Goal: Information Seeking & Learning: Learn about a topic

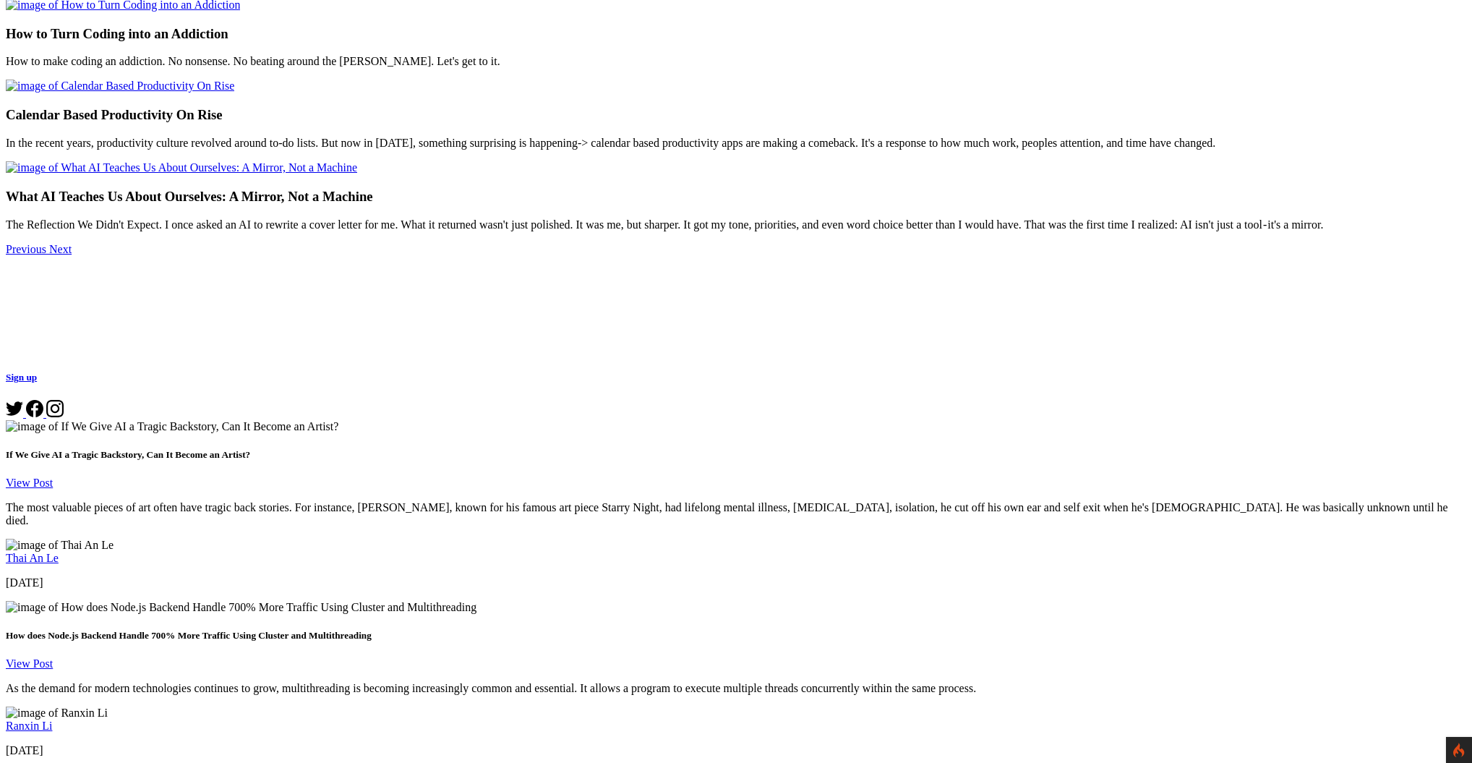
scroll to position [755, 0]
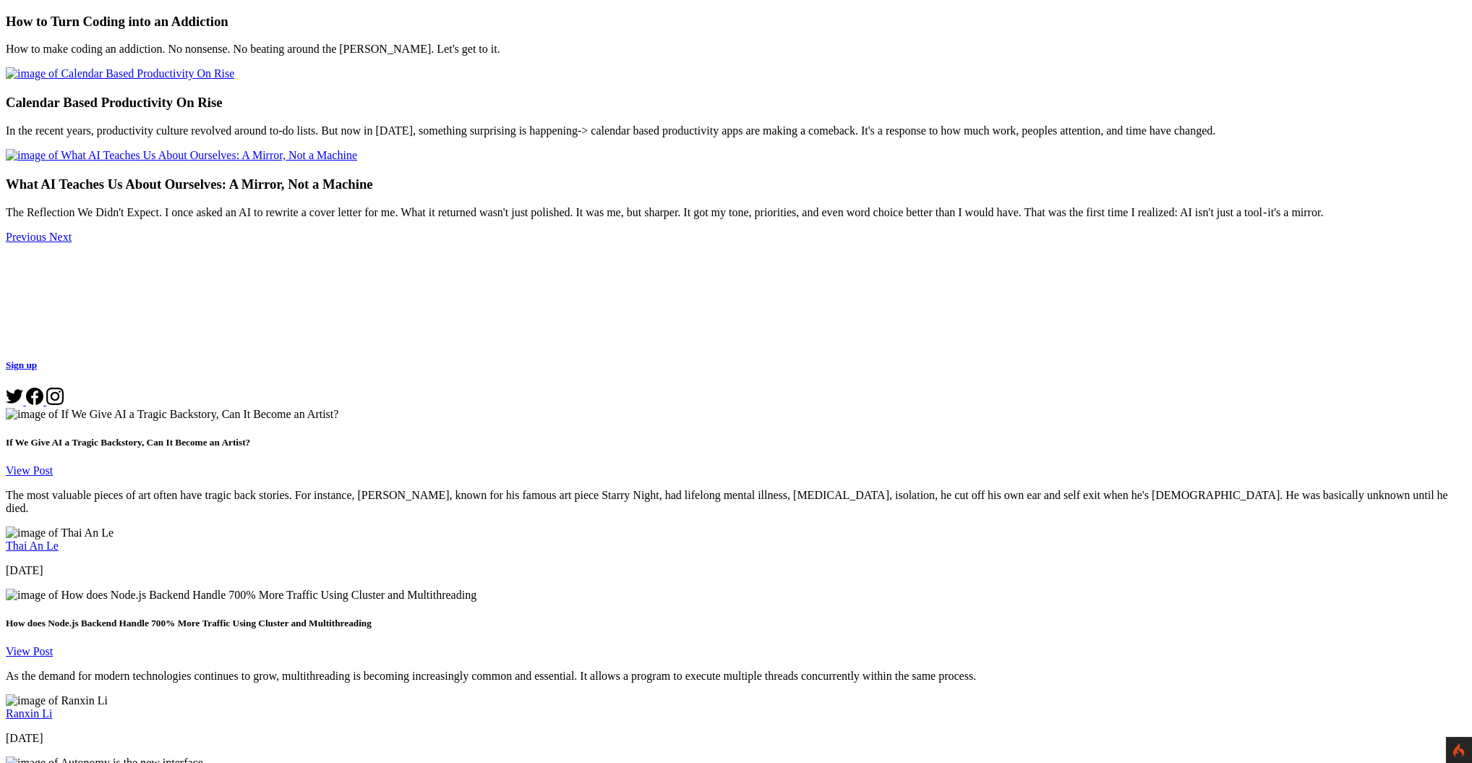
click at [53, 645] on link "View Post" at bounding box center [29, 651] width 47 height 12
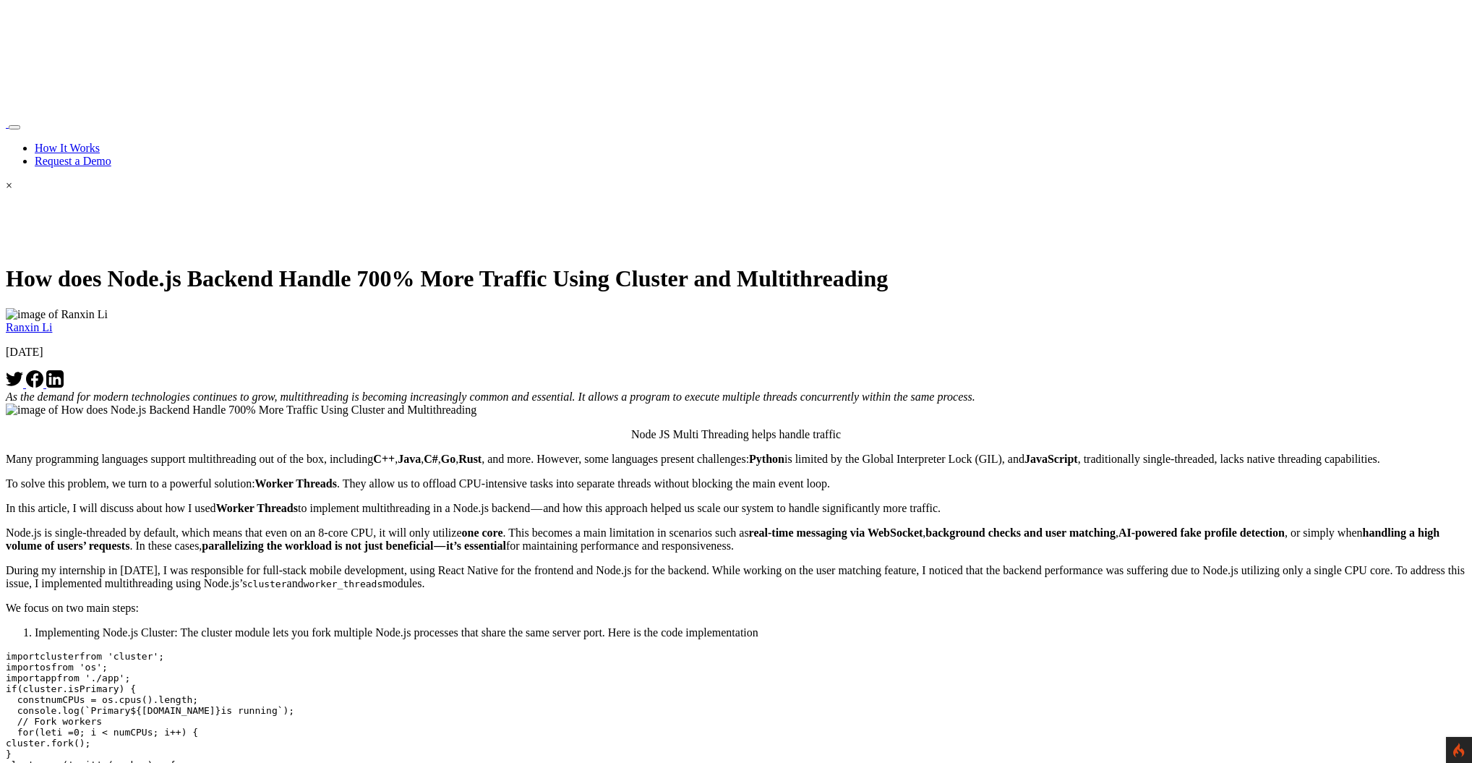
click at [43, 370] on icon at bounding box center [34, 378] width 17 height 17
click at [52, 321] on link "Ranxin Li" at bounding box center [29, 327] width 46 height 12
click at [108, 308] on img at bounding box center [57, 314] width 102 height 13
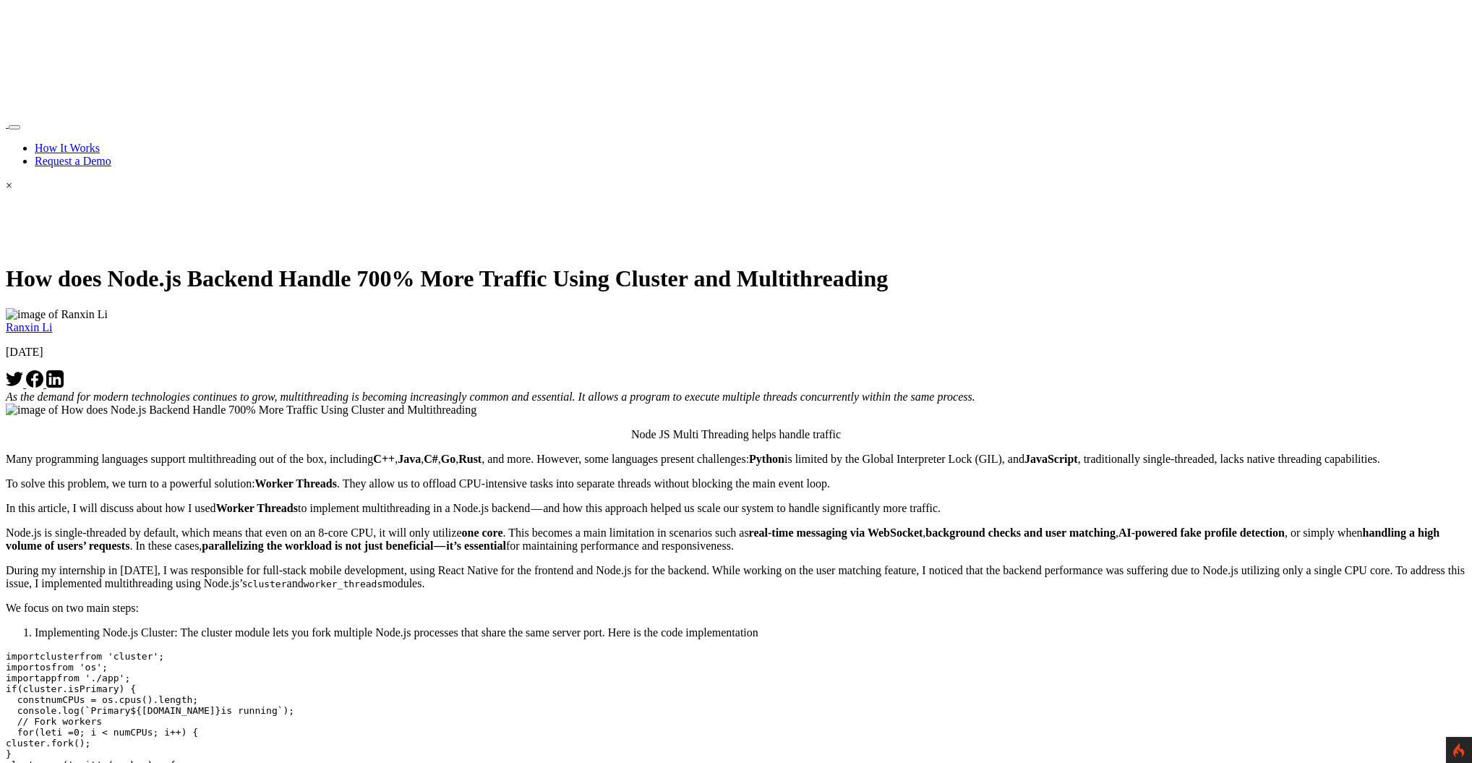
click at [52, 321] on link "Ranxin Li" at bounding box center [29, 327] width 46 height 12
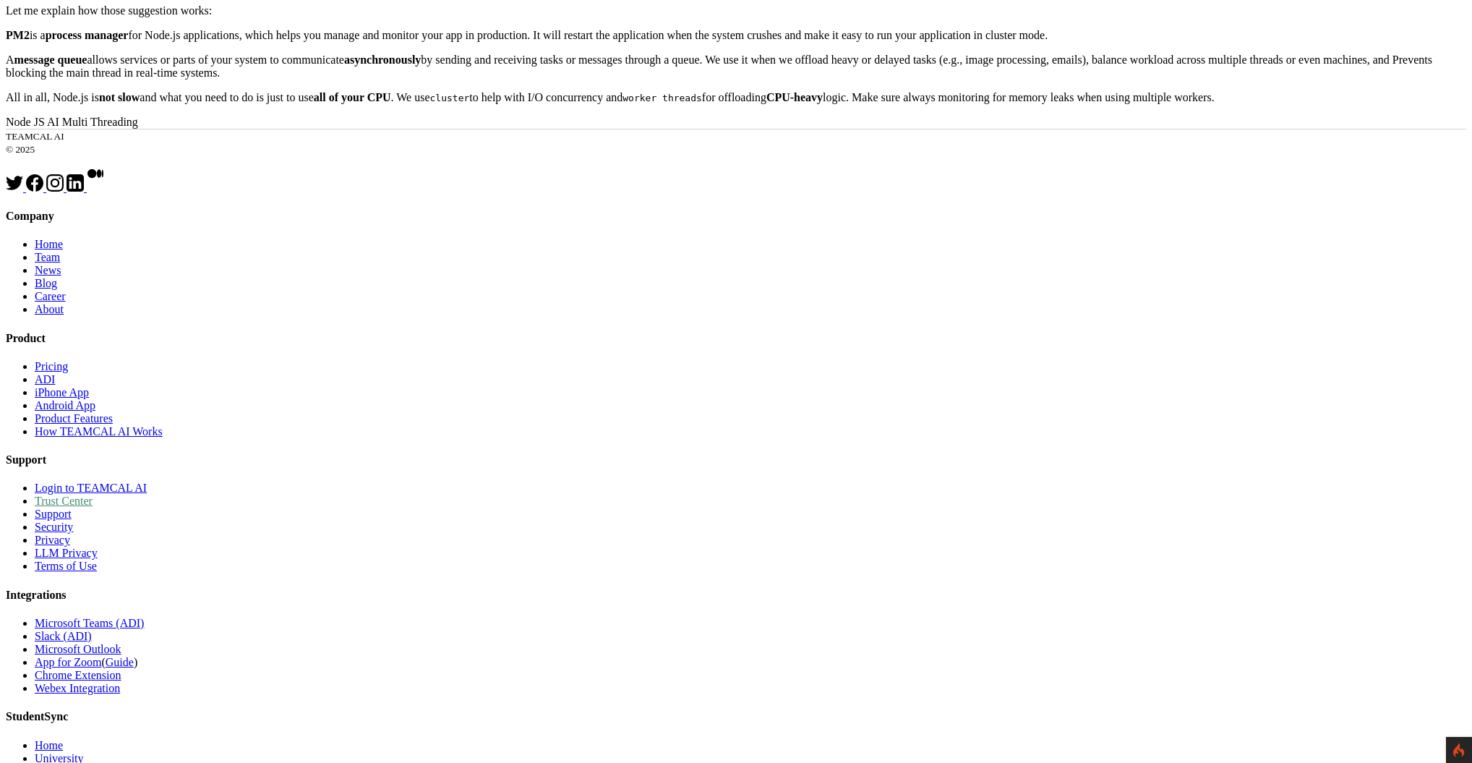
scroll to position [1469, 0]
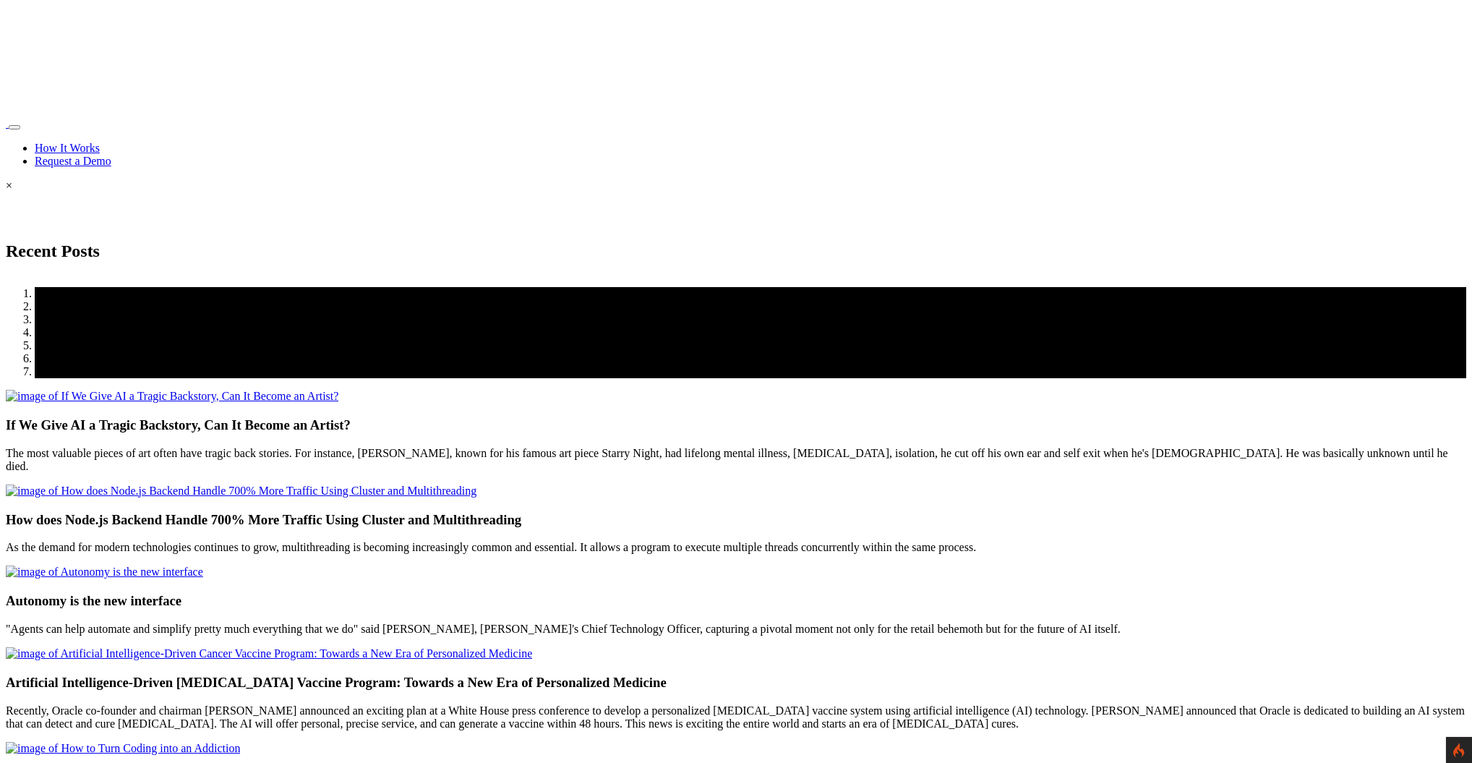
scroll to position [755, 0]
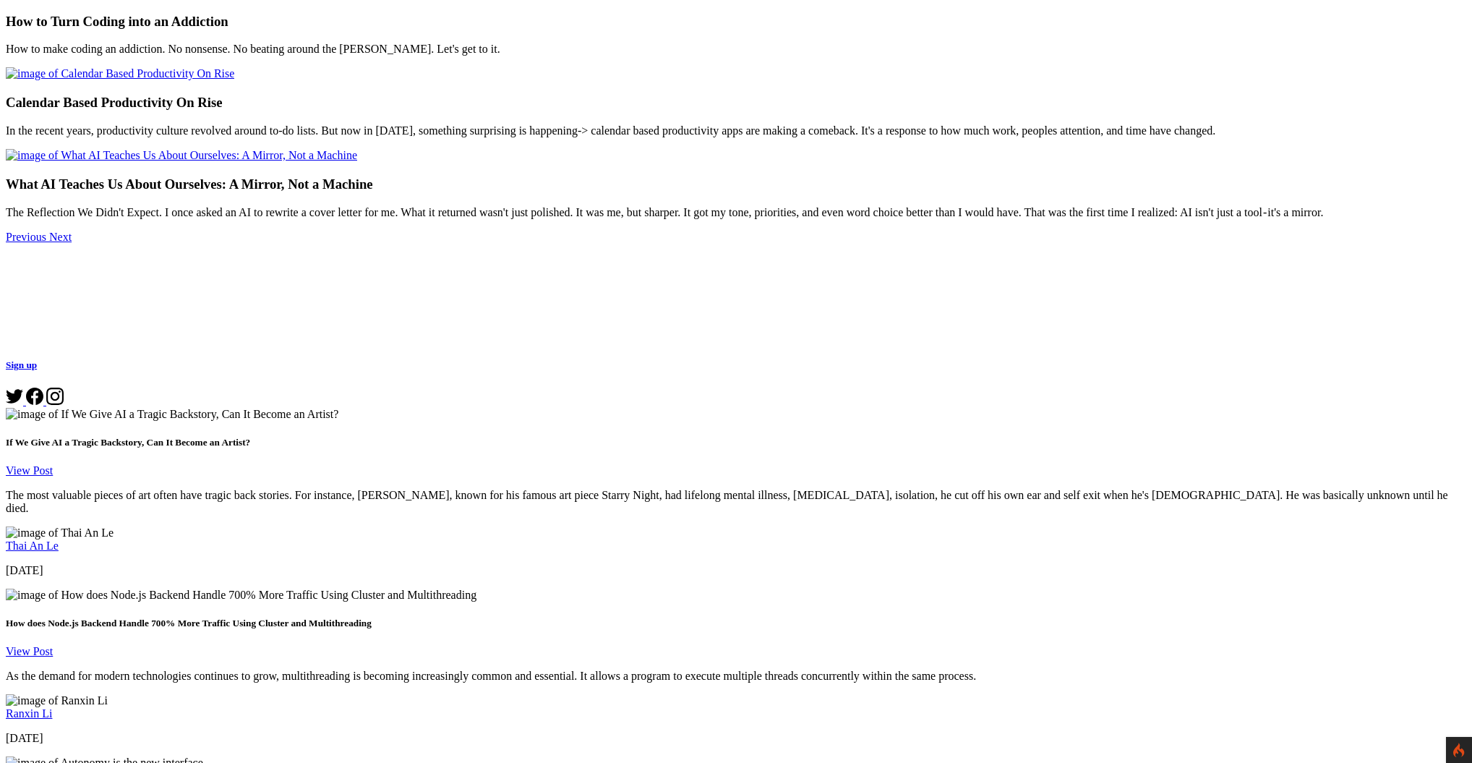
click at [200, 408] on img at bounding box center [172, 414] width 333 height 13
click at [53, 464] on link "View Post" at bounding box center [29, 470] width 47 height 12
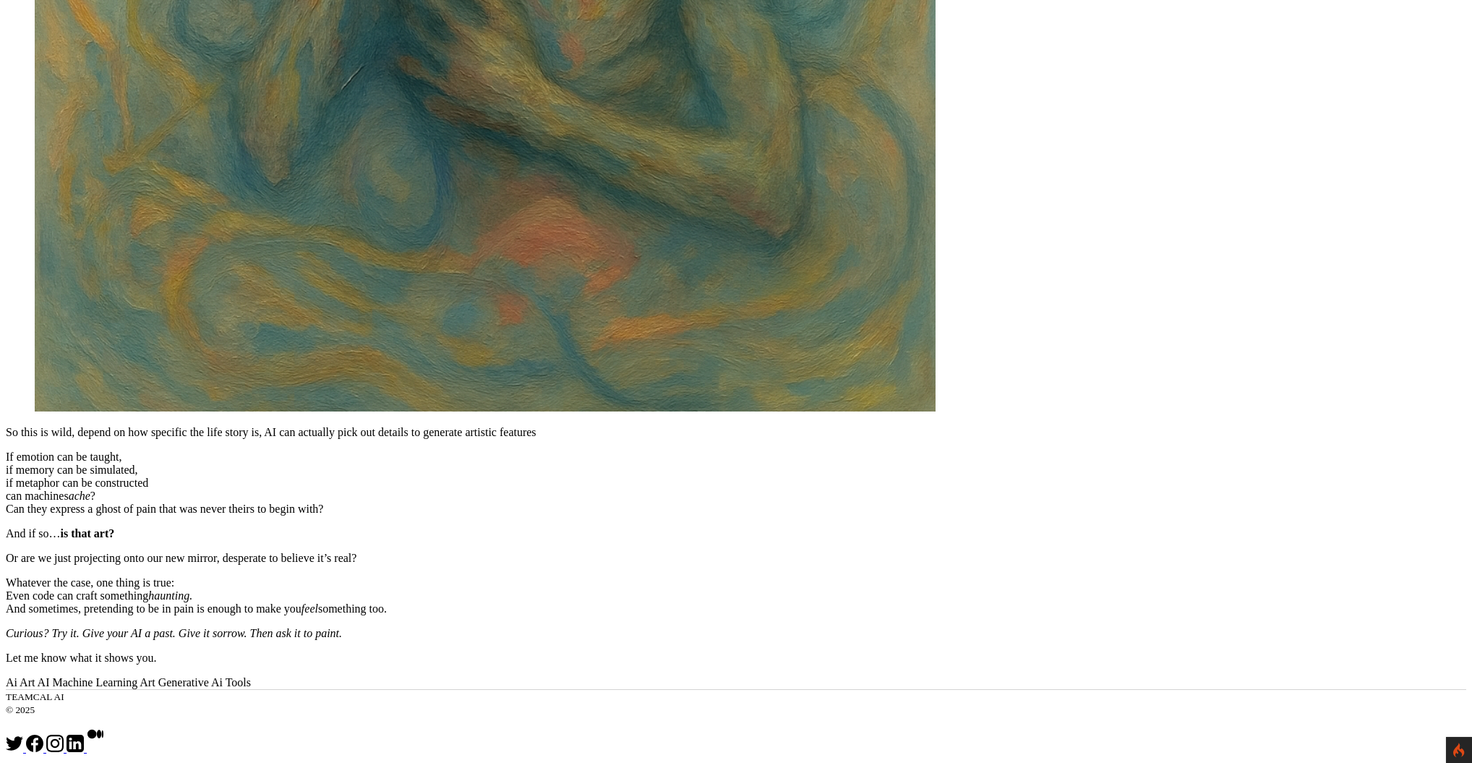
scroll to position [3014, 0]
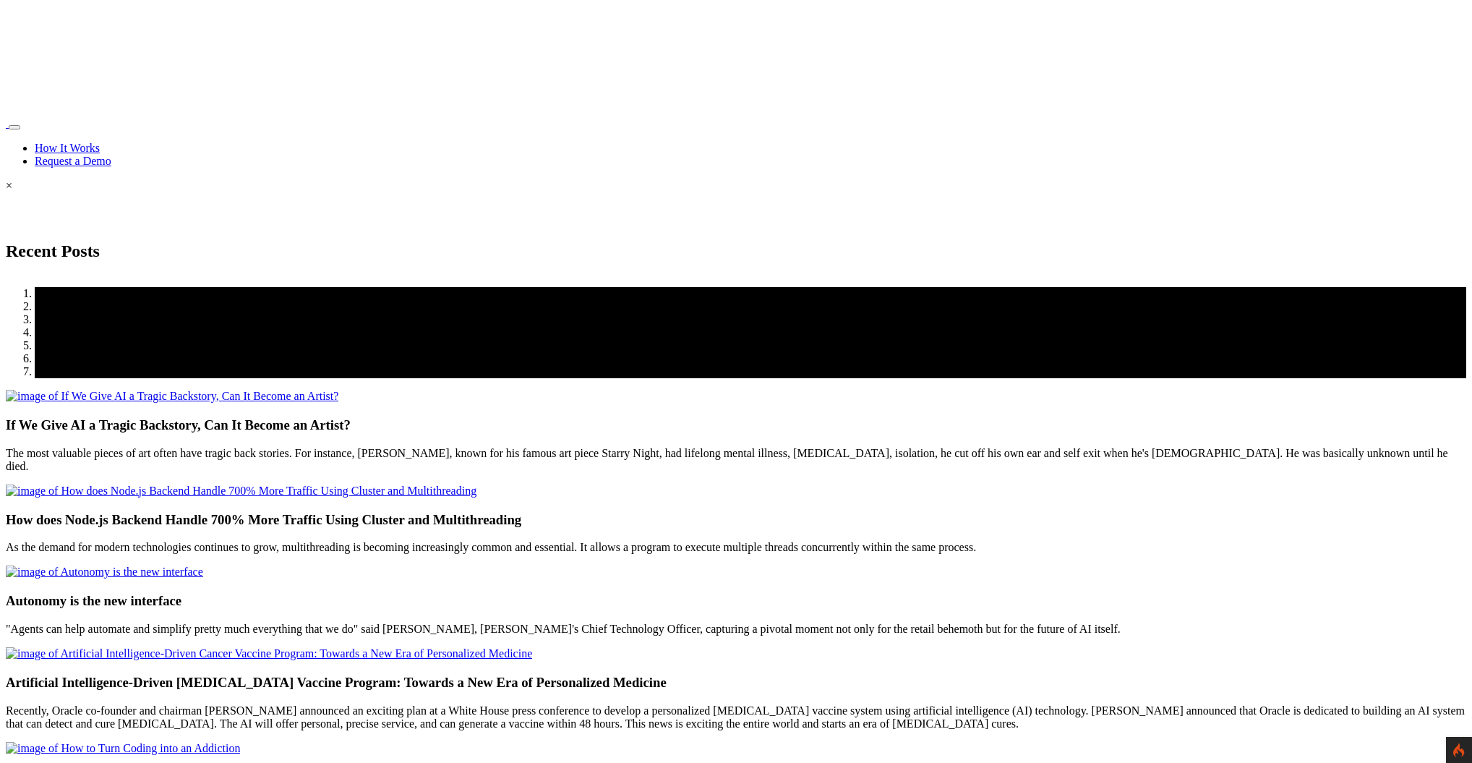
scroll to position [755, 0]
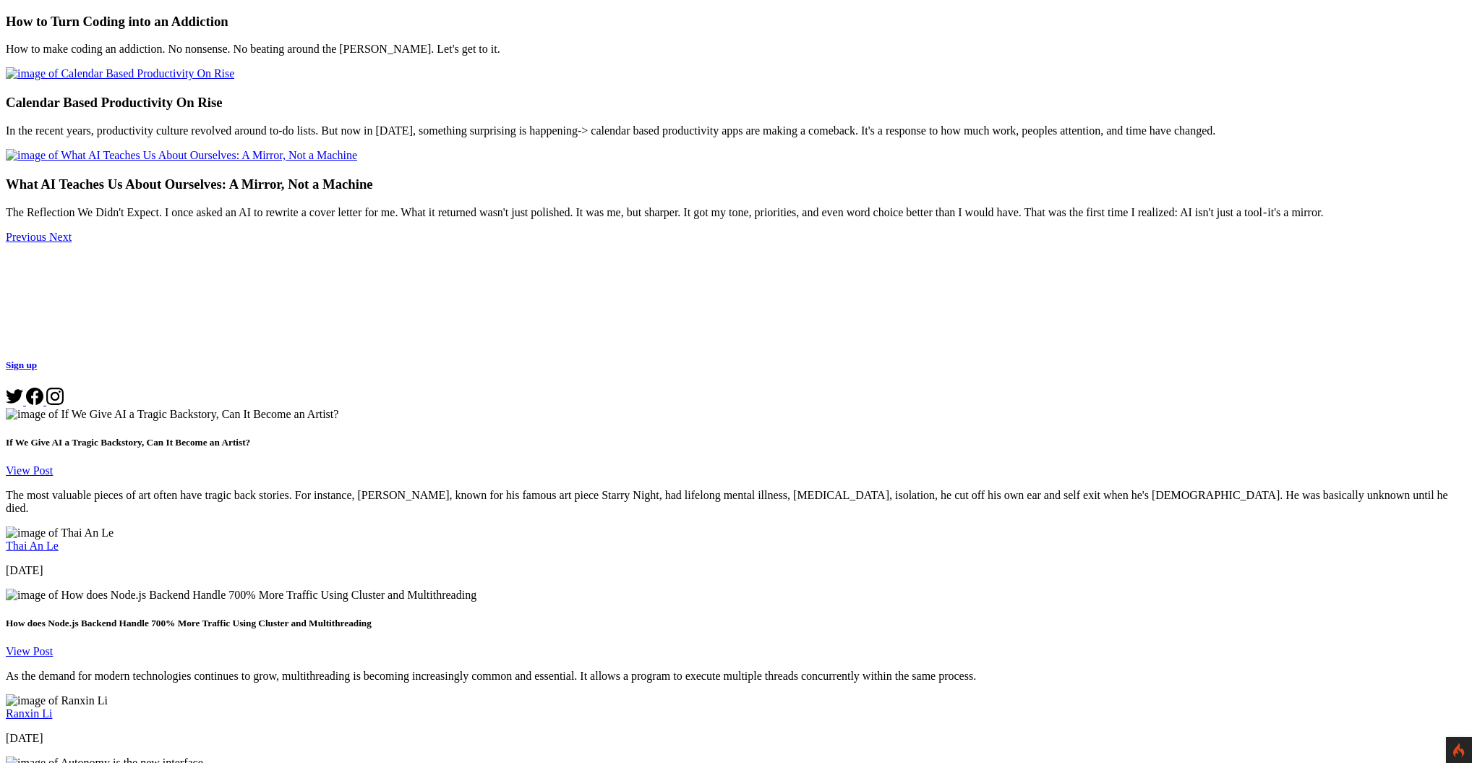
click at [59, 539] on link "Thai An Le" at bounding box center [32, 545] width 53 height 12
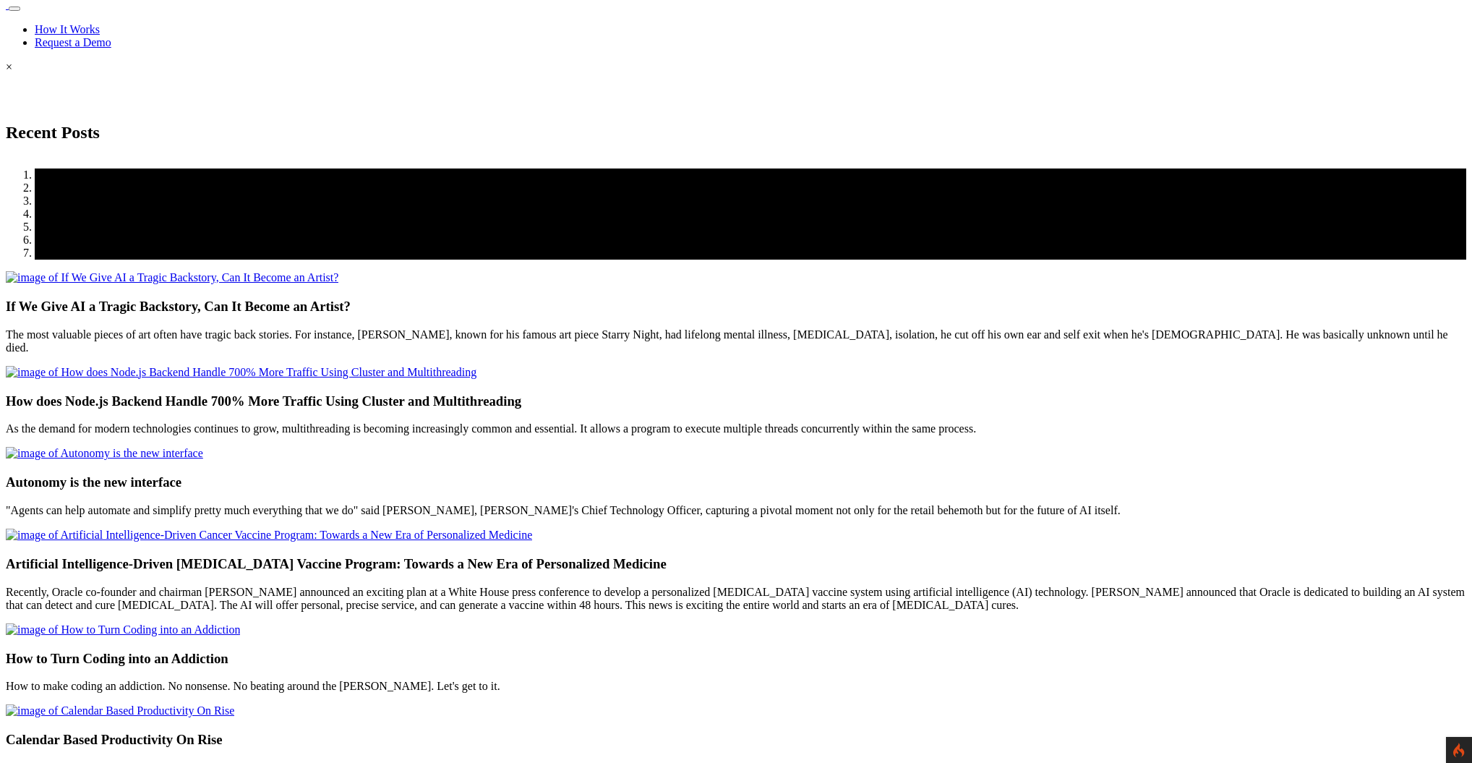
scroll to position [6, 0]
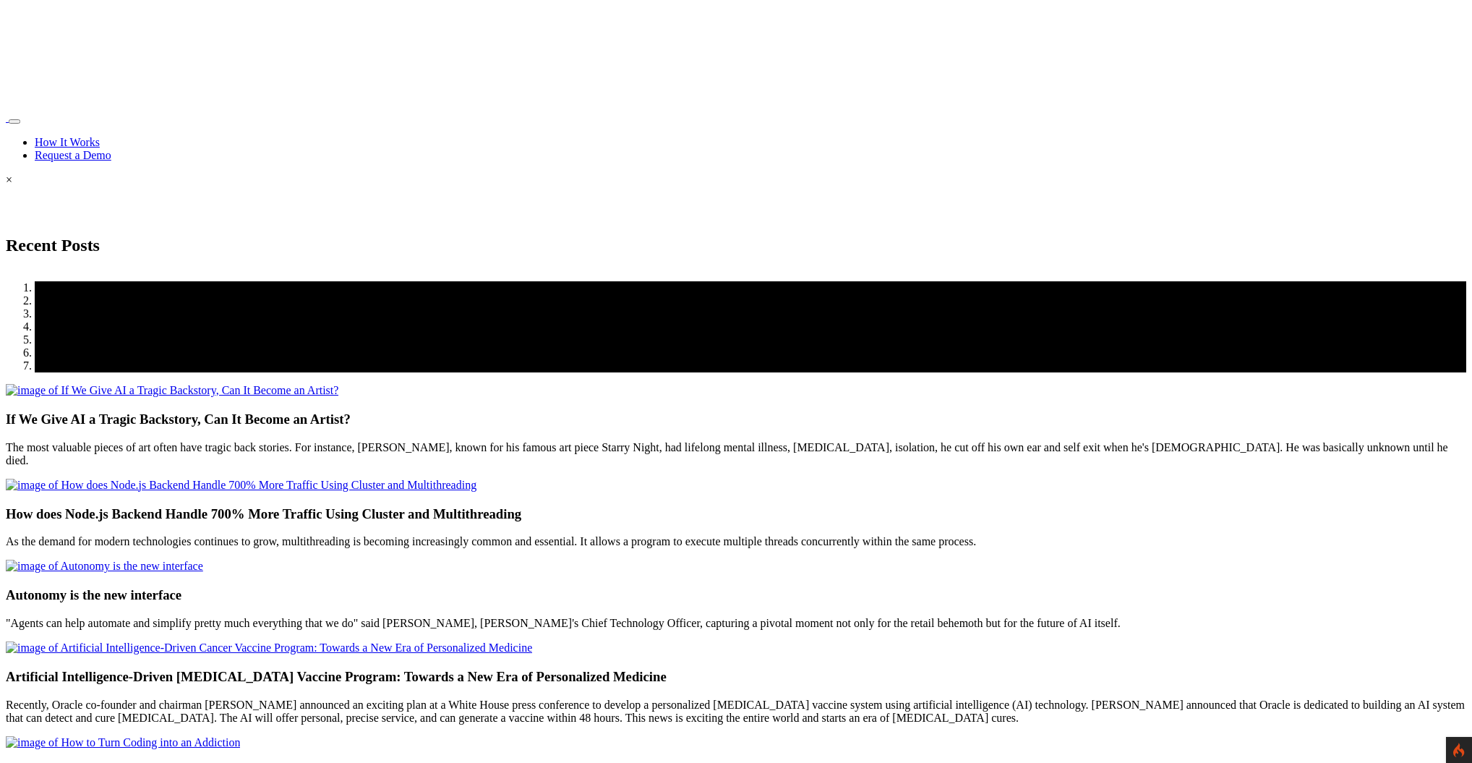
click at [1455, 753] on link at bounding box center [1458, 759] width 23 height 12
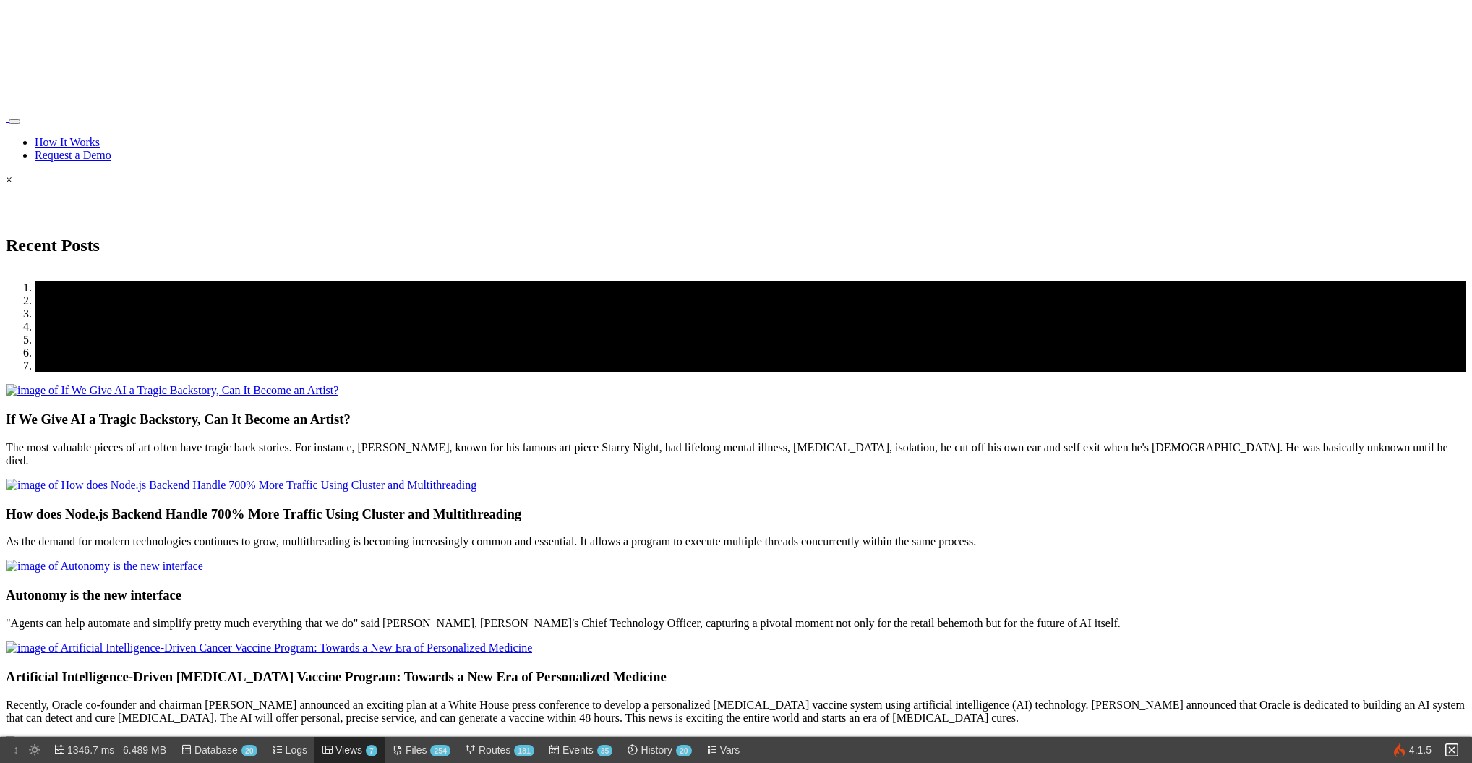
click at [347, 742] on span "Views 7" at bounding box center [356, 750] width 42 height 26
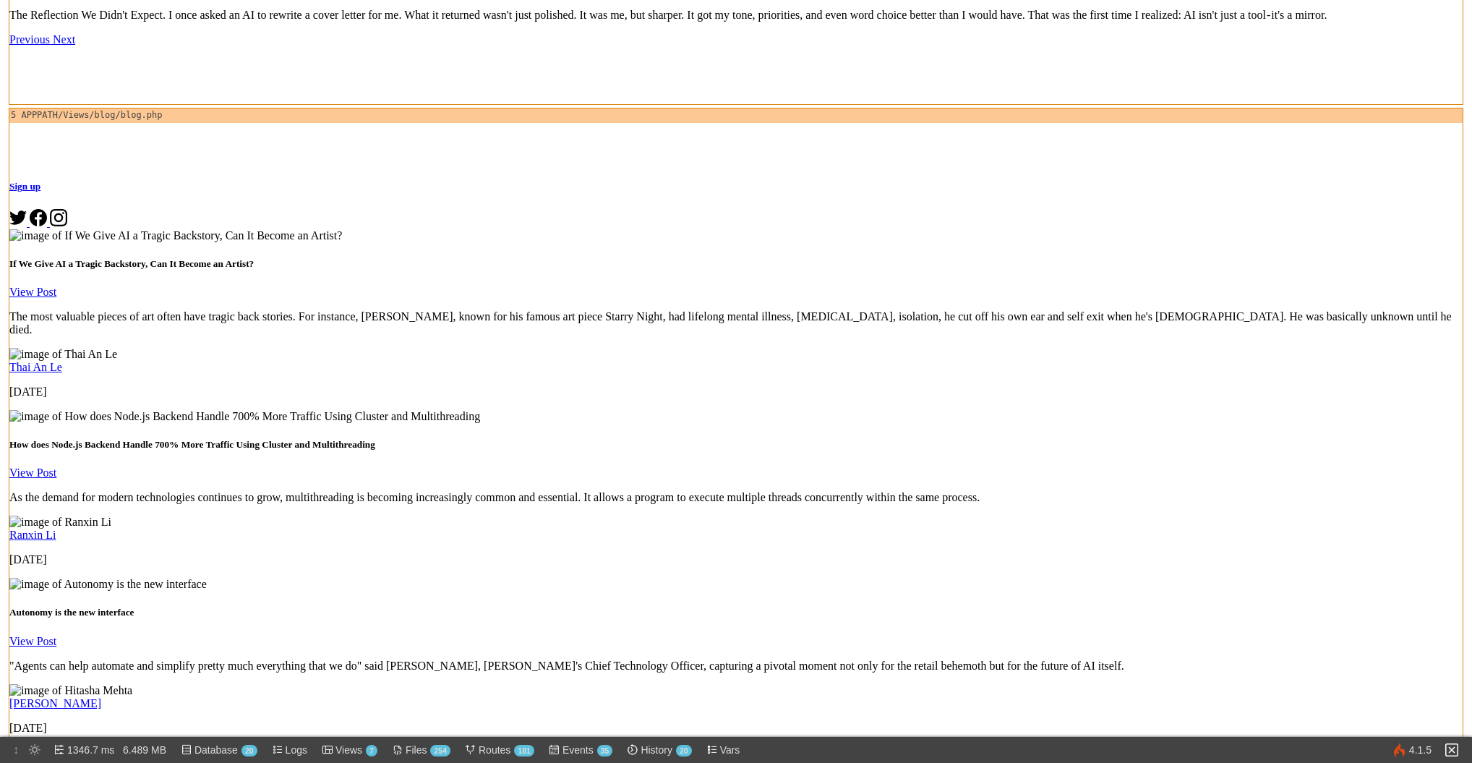
scroll to position [1198, 0]
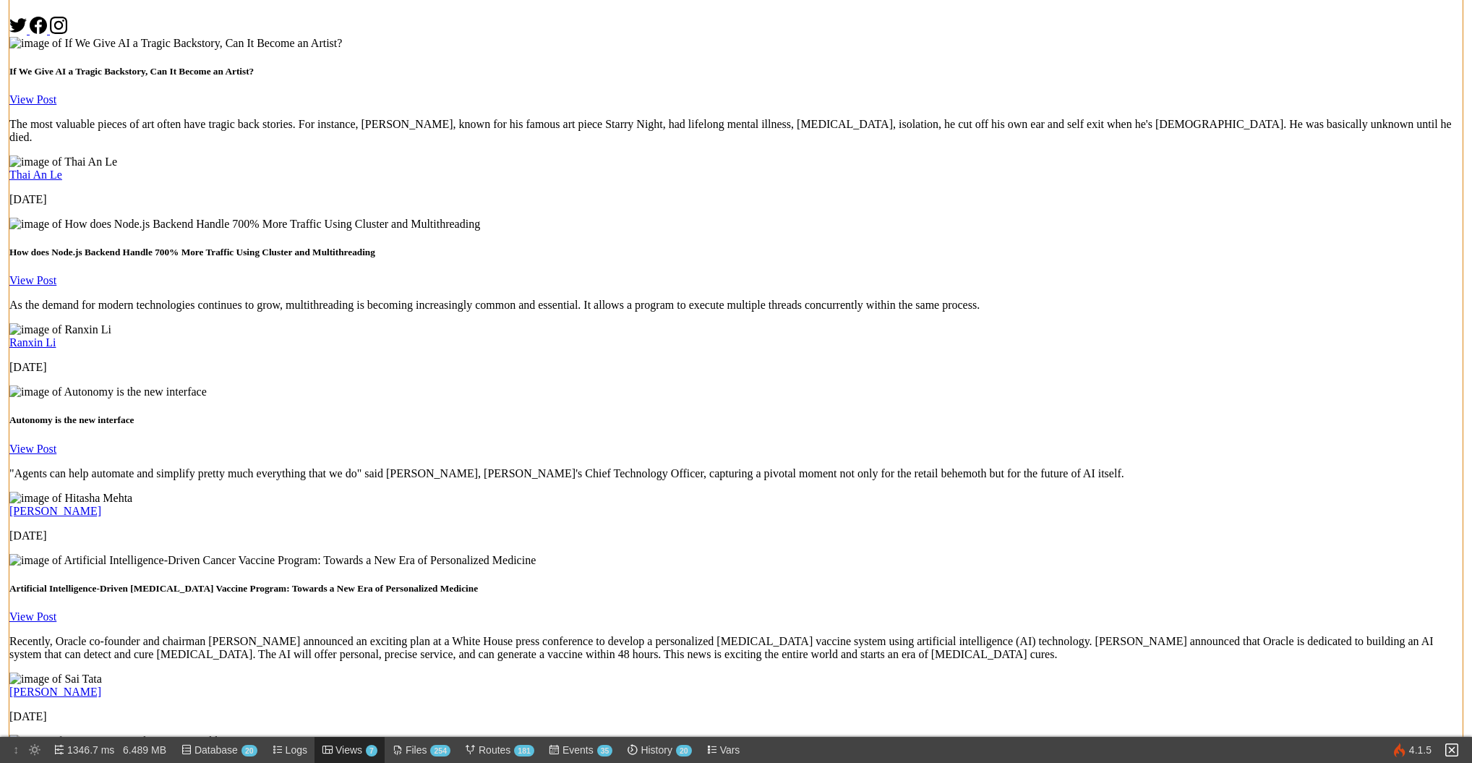
click at [353, 753] on span "Views 7" at bounding box center [356, 750] width 42 height 26
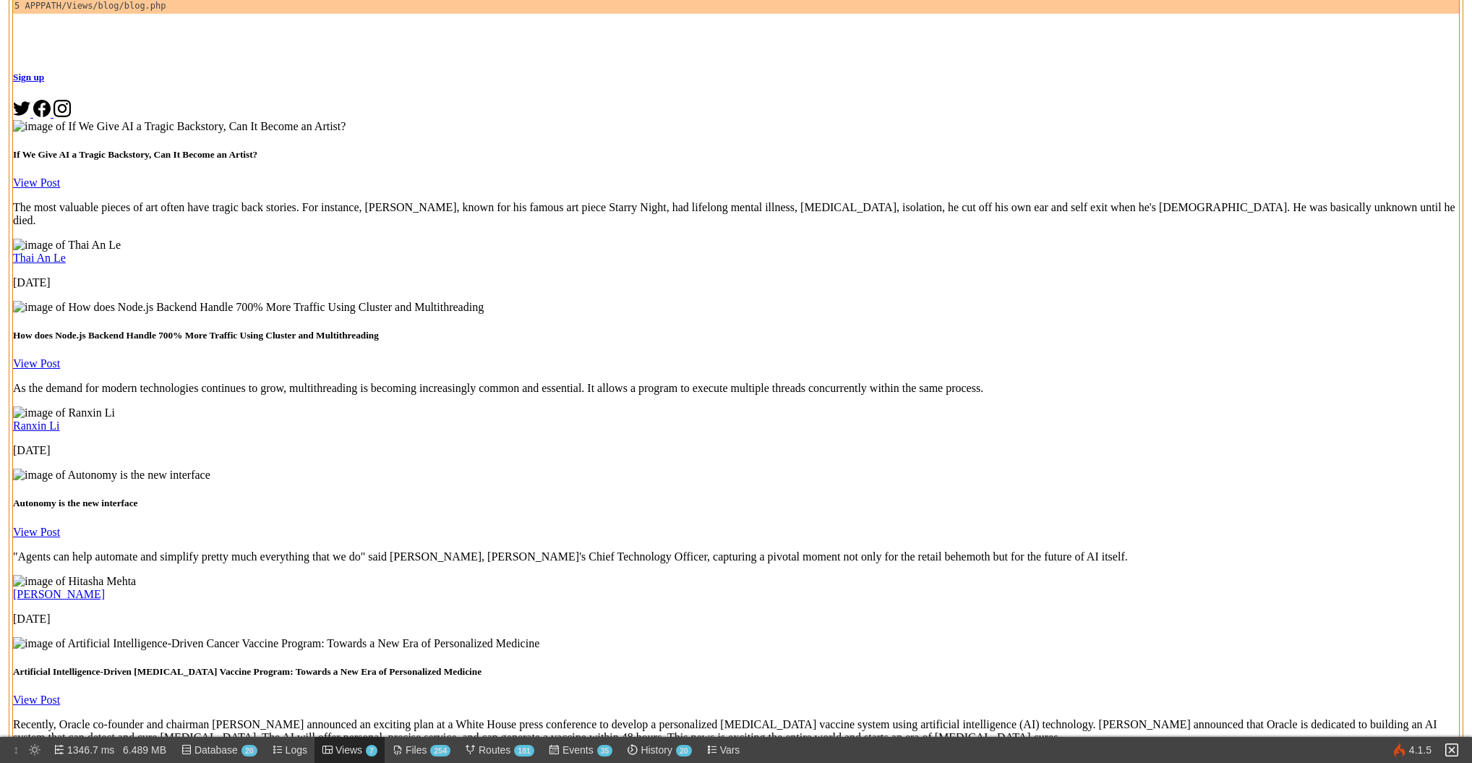
click at [352, 747] on span "Views 7" at bounding box center [356, 750] width 42 height 26
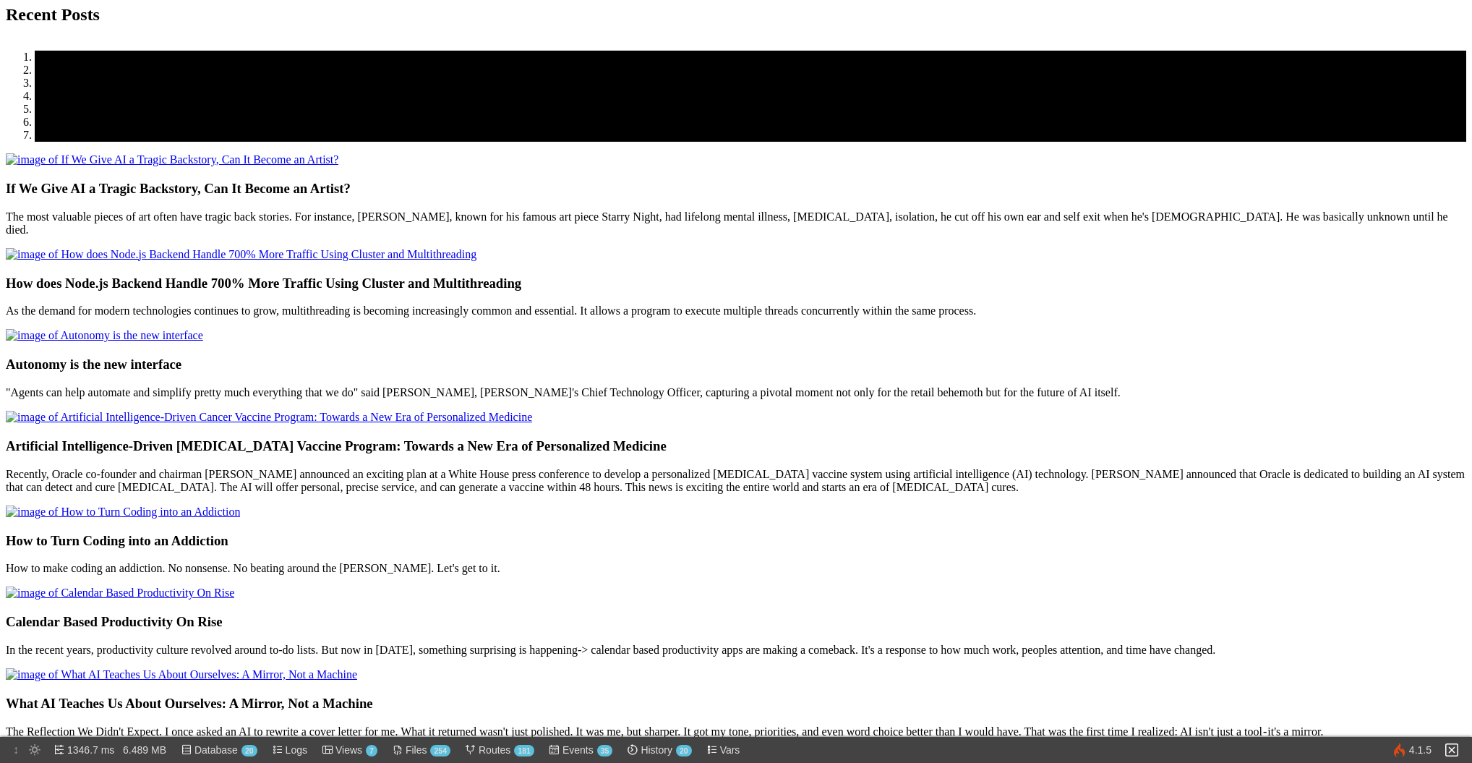
scroll to position [0, 0]
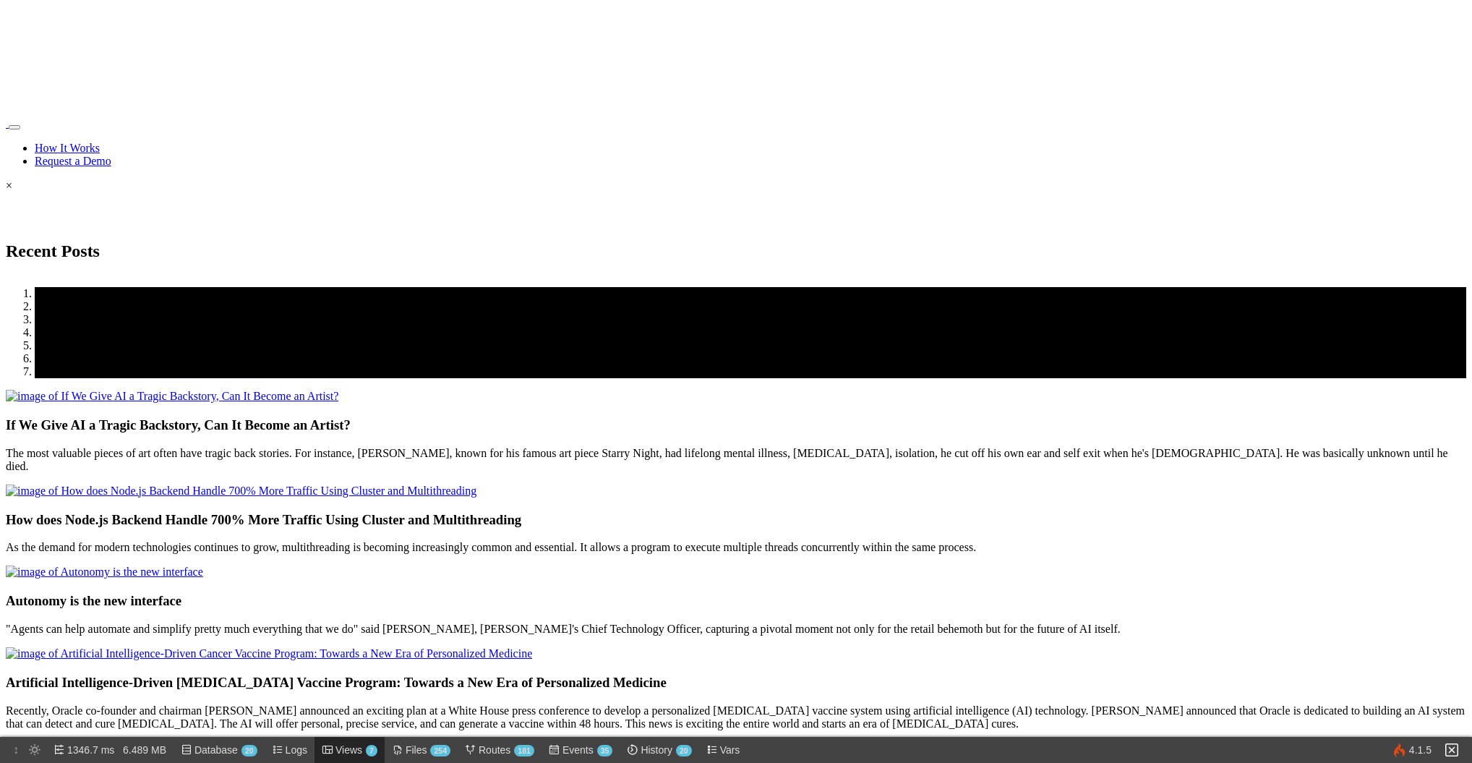
click at [355, 750] on span "Views 7" at bounding box center [356, 750] width 42 height 26
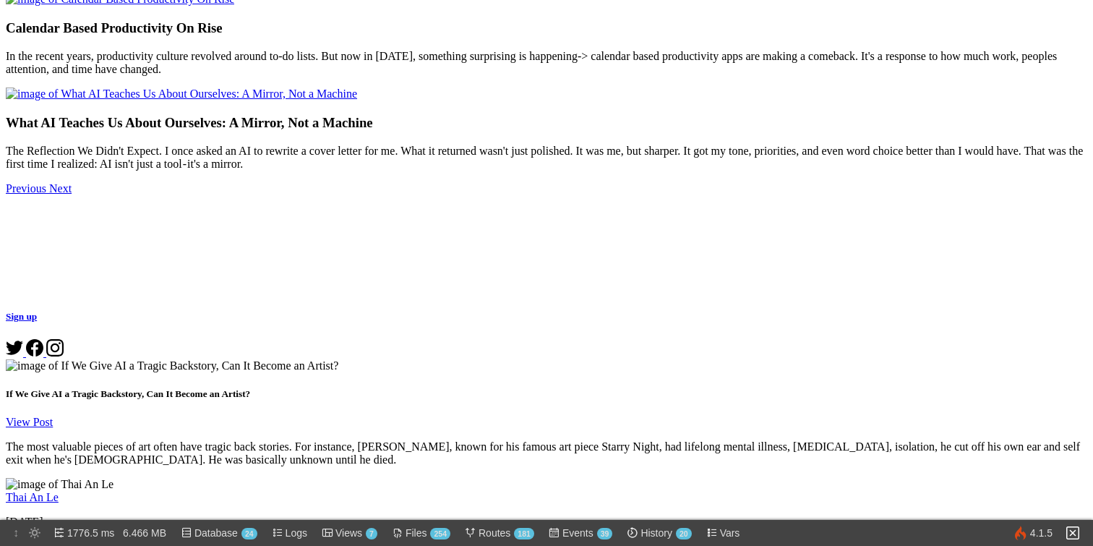
scroll to position [870, 0]
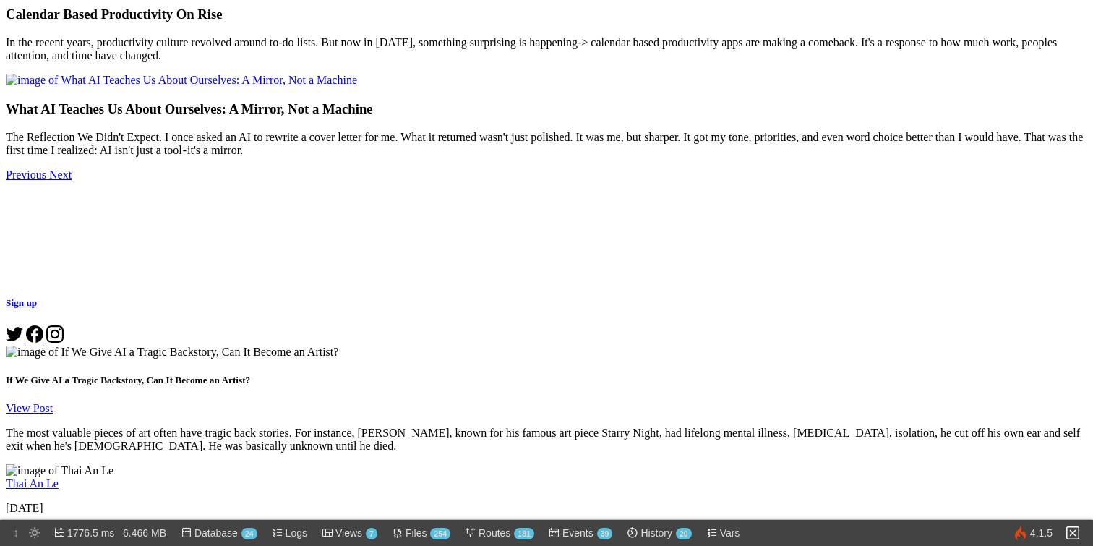
click at [59, 477] on link "Thai An Le" at bounding box center [32, 483] width 53 height 12
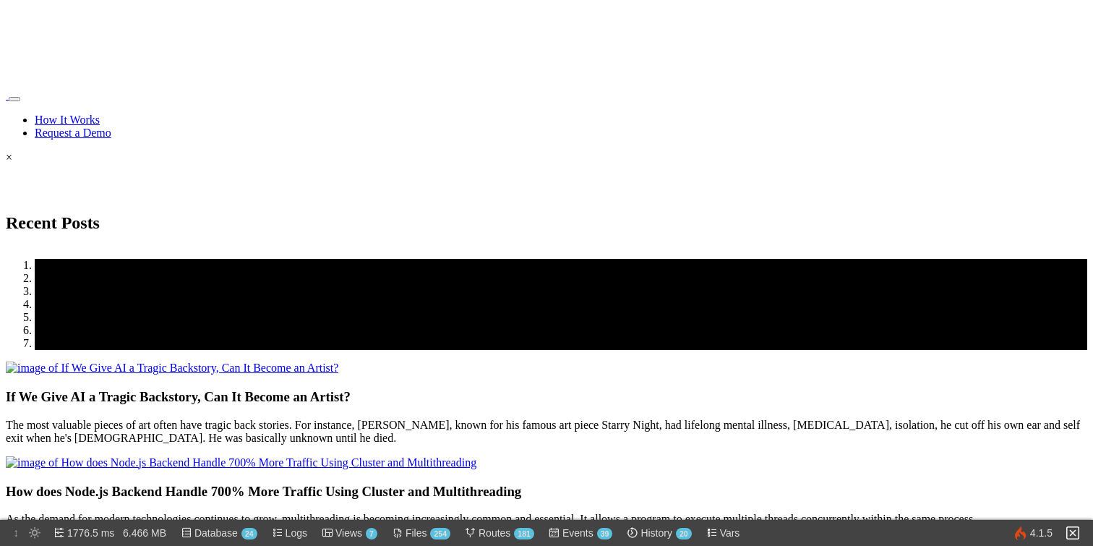
scroll to position [0, 0]
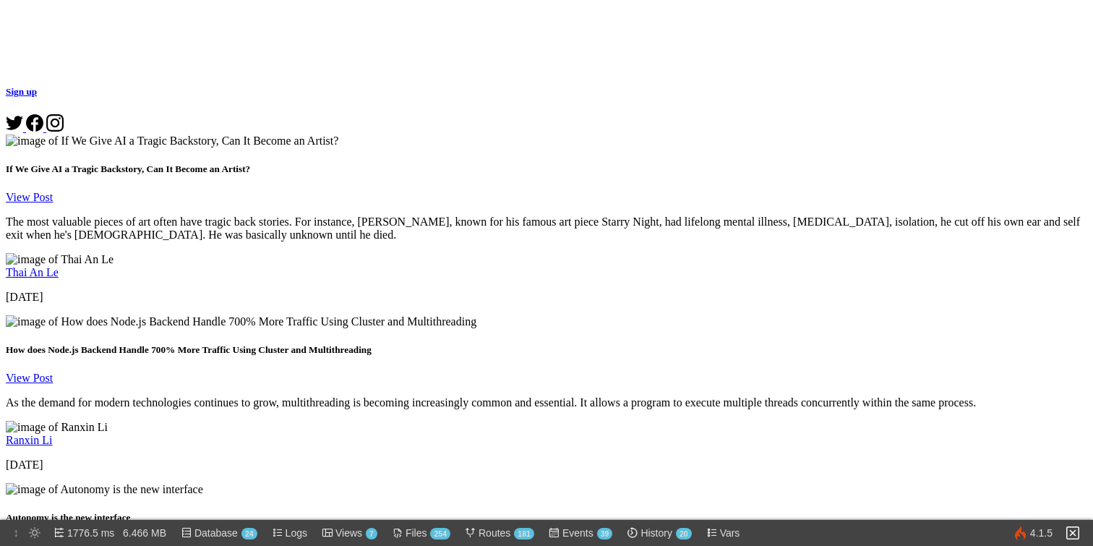
click at [52, 434] on link "Ranxin Li" at bounding box center [29, 440] width 46 height 12
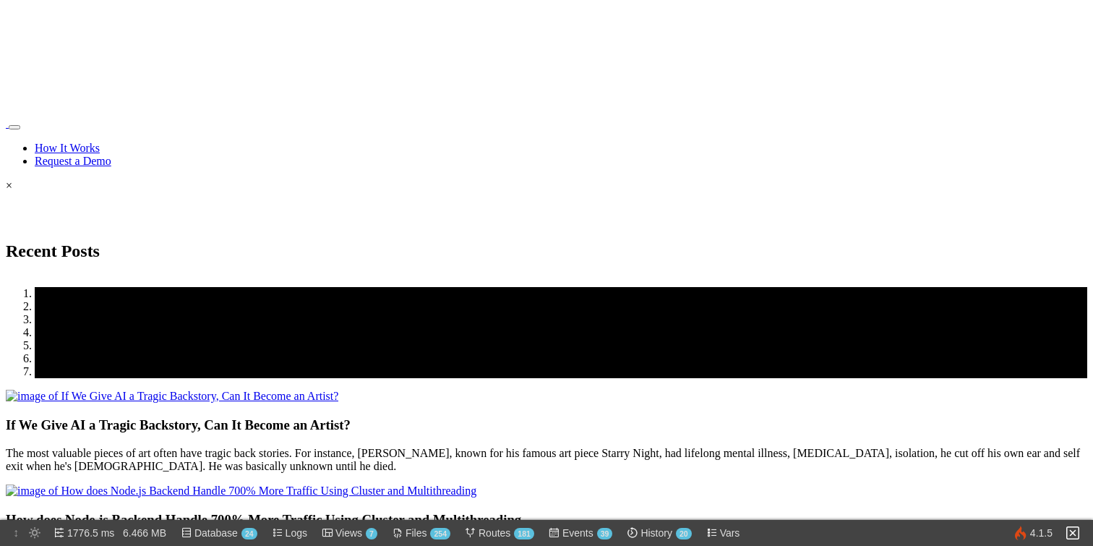
click at [338, 390] on img at bounding box center [172, 396] width 333 height 13
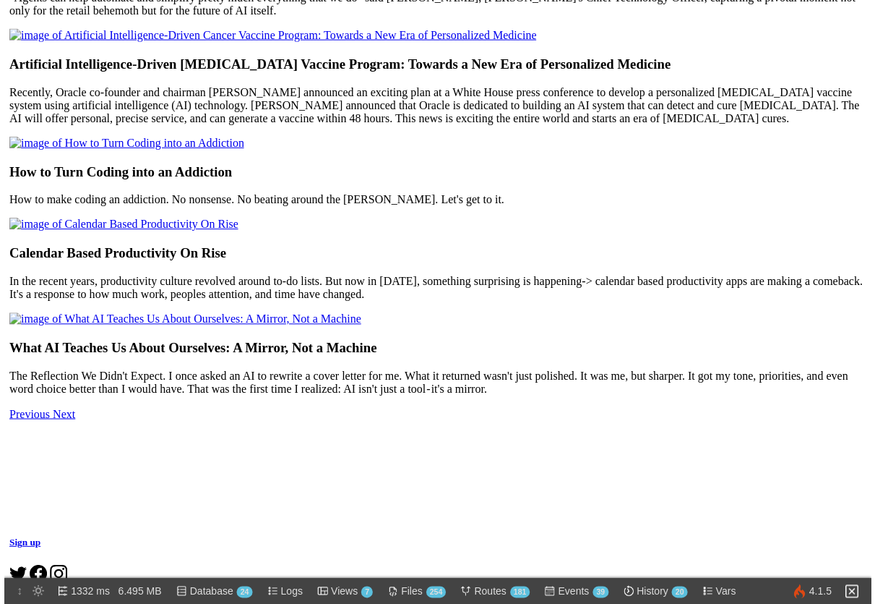
scroll to position [643, 0]
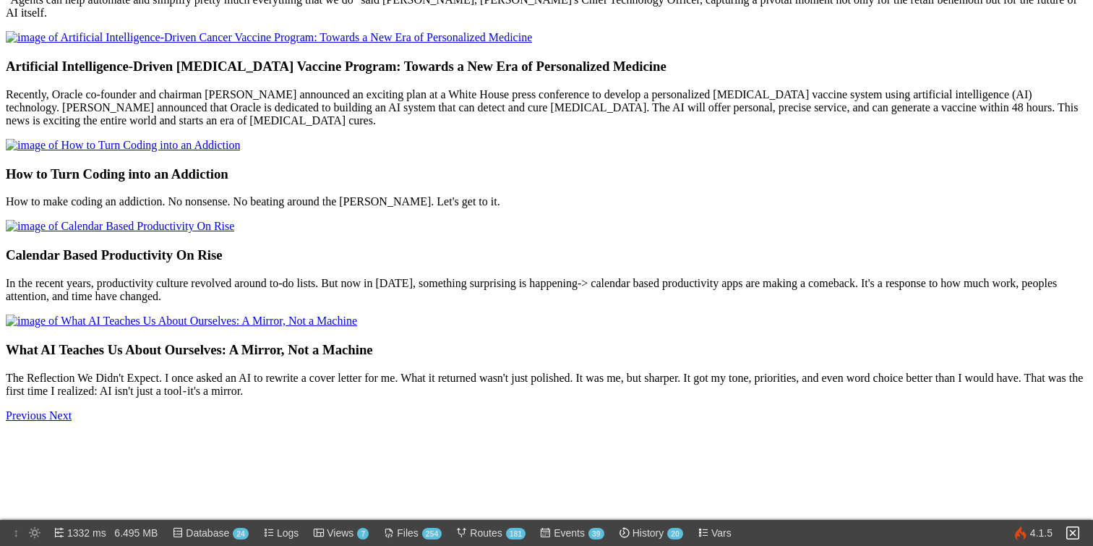
scroll to position [945, 0]
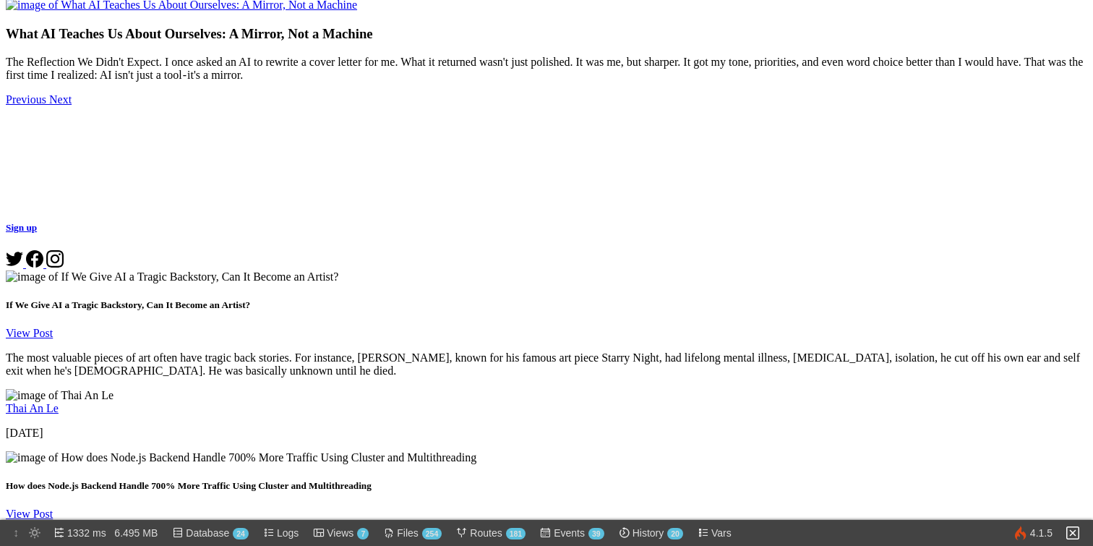
click at [1081, 537] on img at bounding box center [1072, 532] width 17 height 17
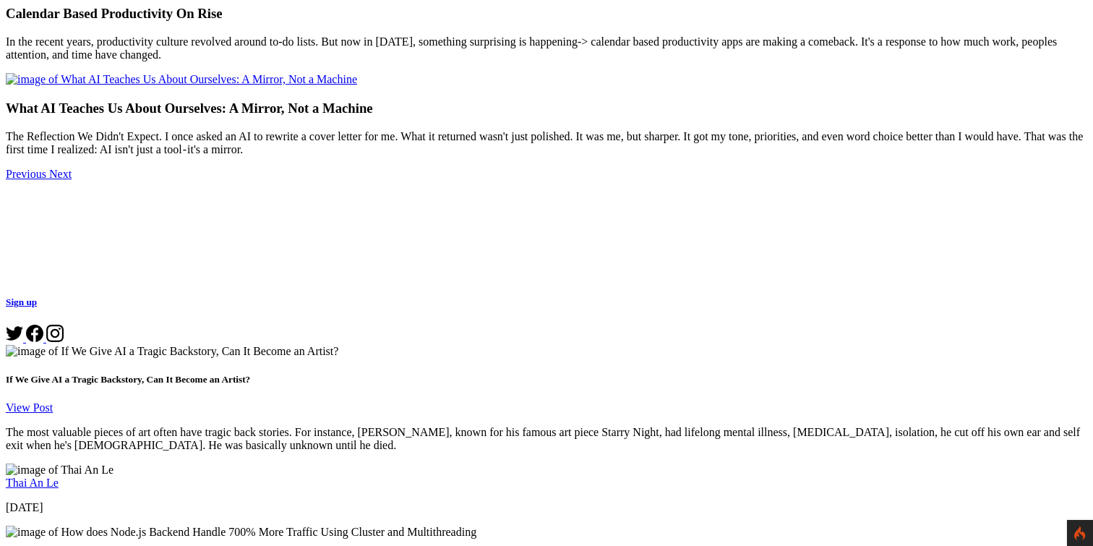
scroll to position [870, 0]
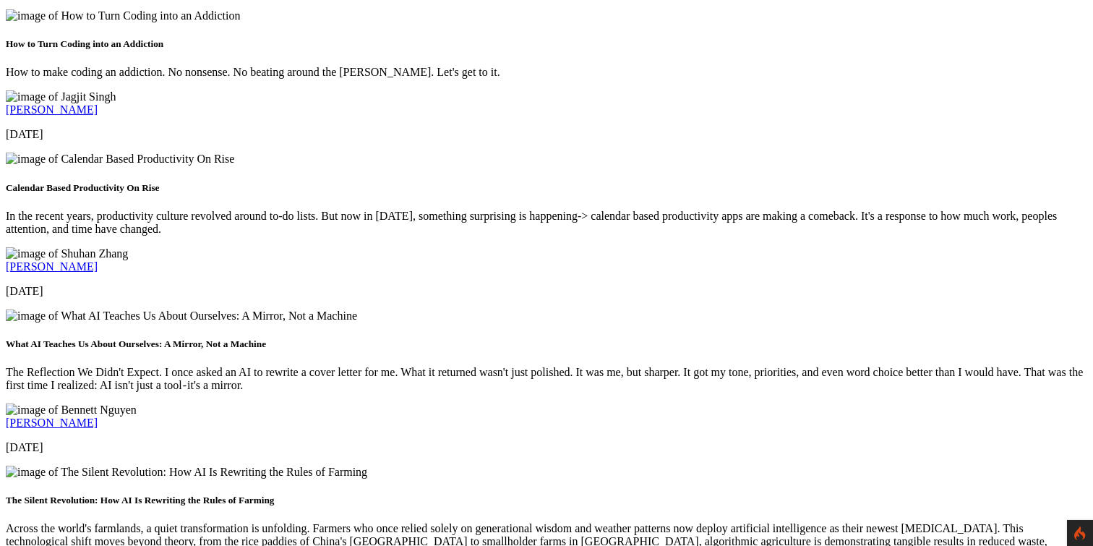
scroll to position [1716, 0]
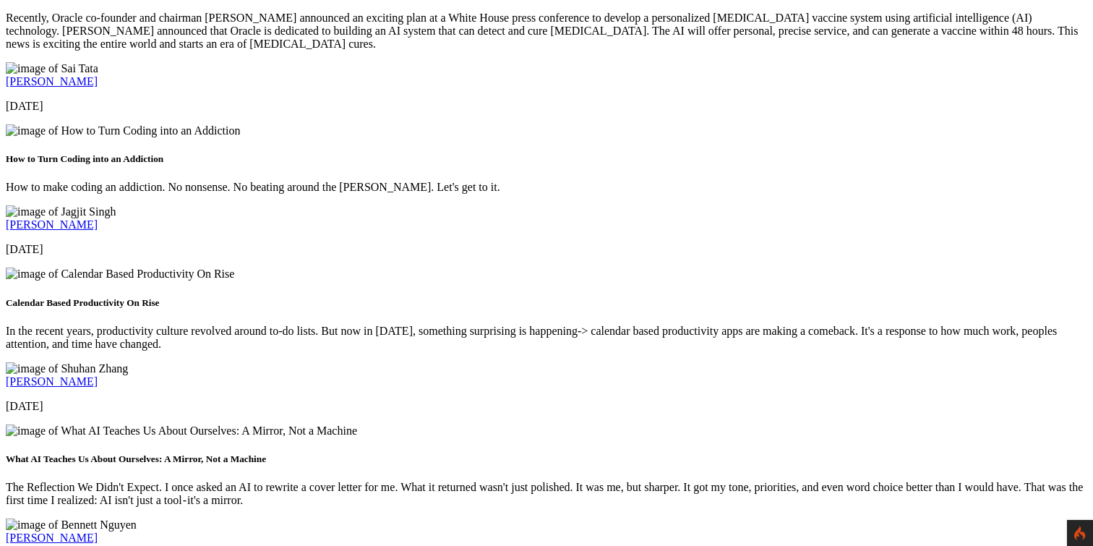
drag, startPoint x: 440, startPoint y: 349, endPoint x: 597, endPoint y: 381, distance: 160.8
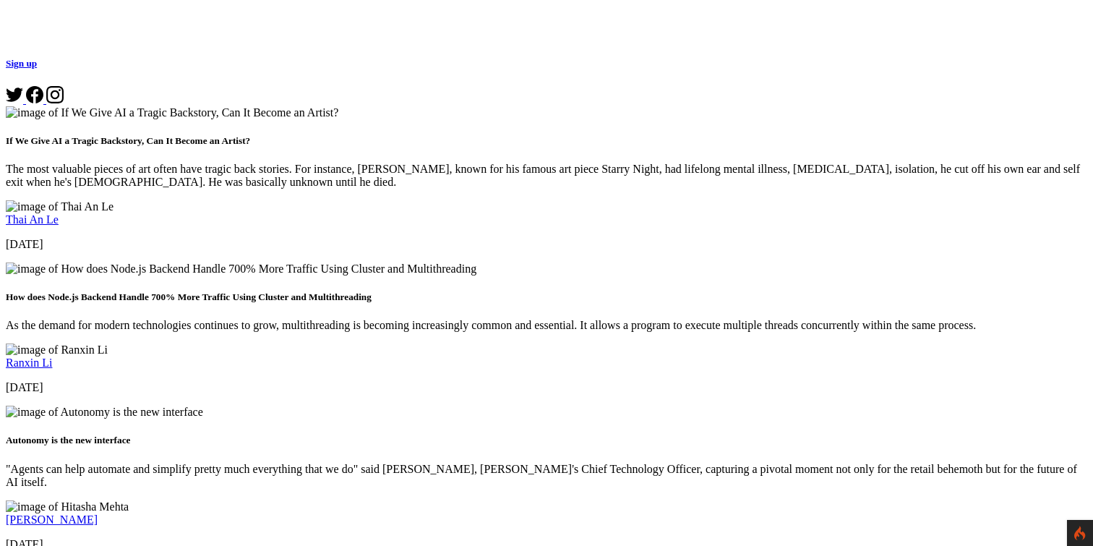
scroll to position [1307, 0]
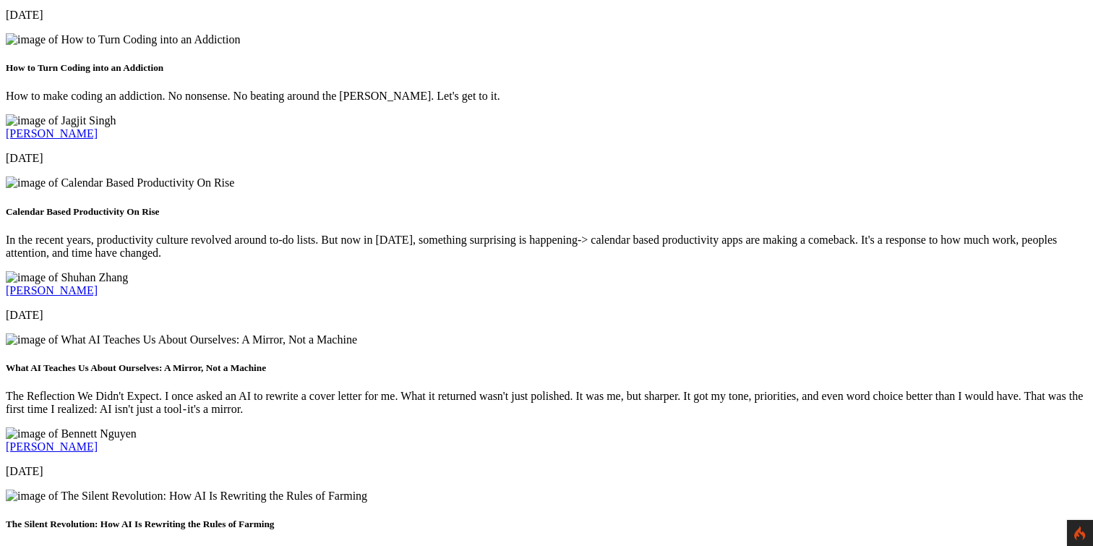
scroll to position [2091, 0]
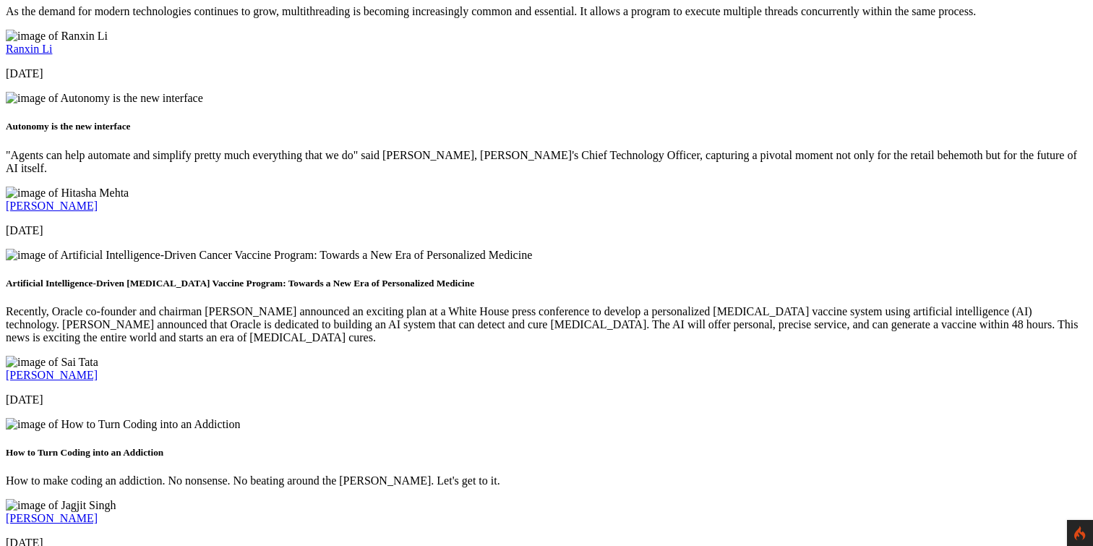
scroll to position [1278, 0]
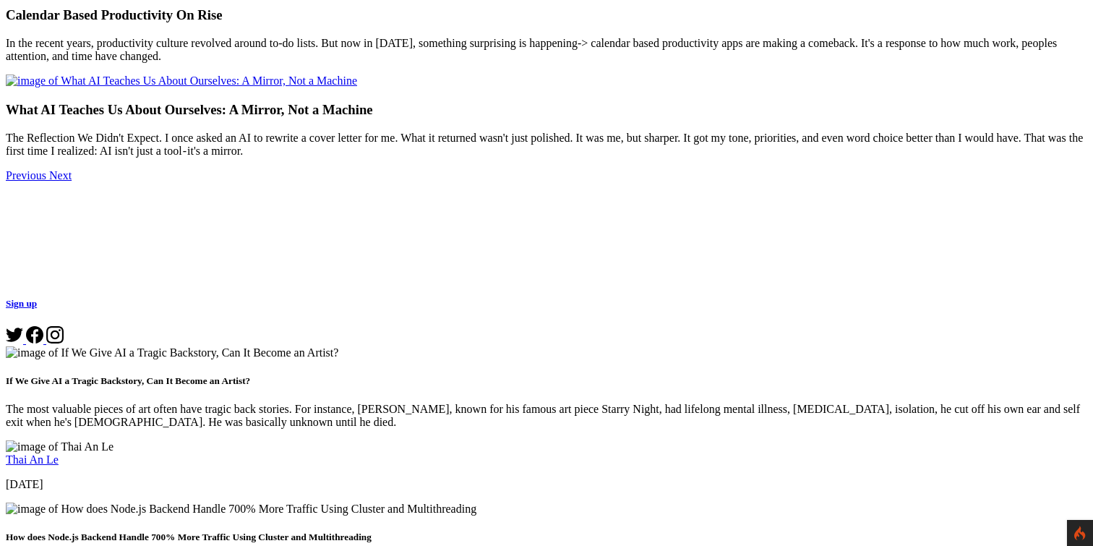
scroll to position [862, 0]
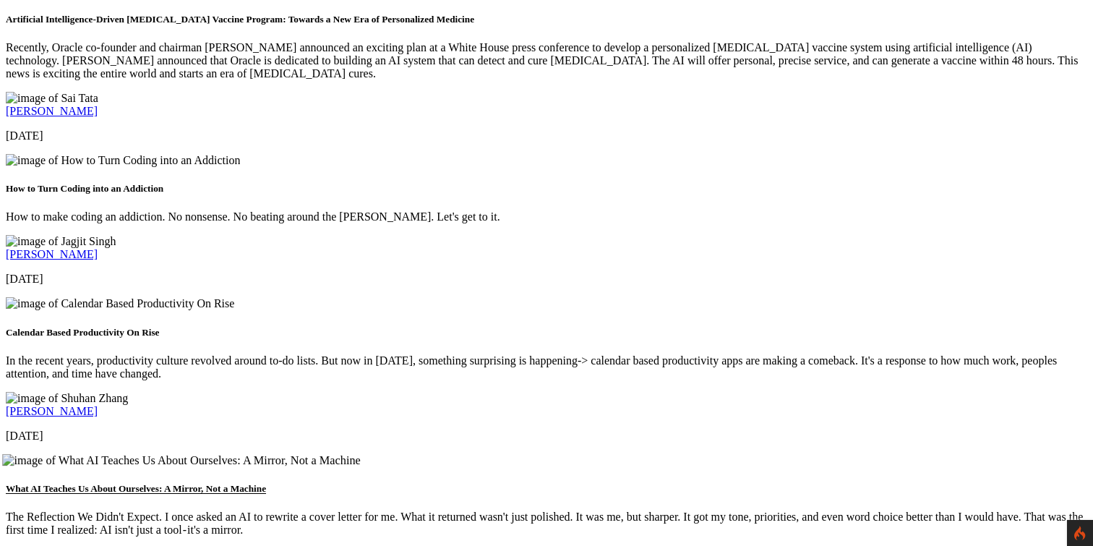
scroll to position [1751, 0]
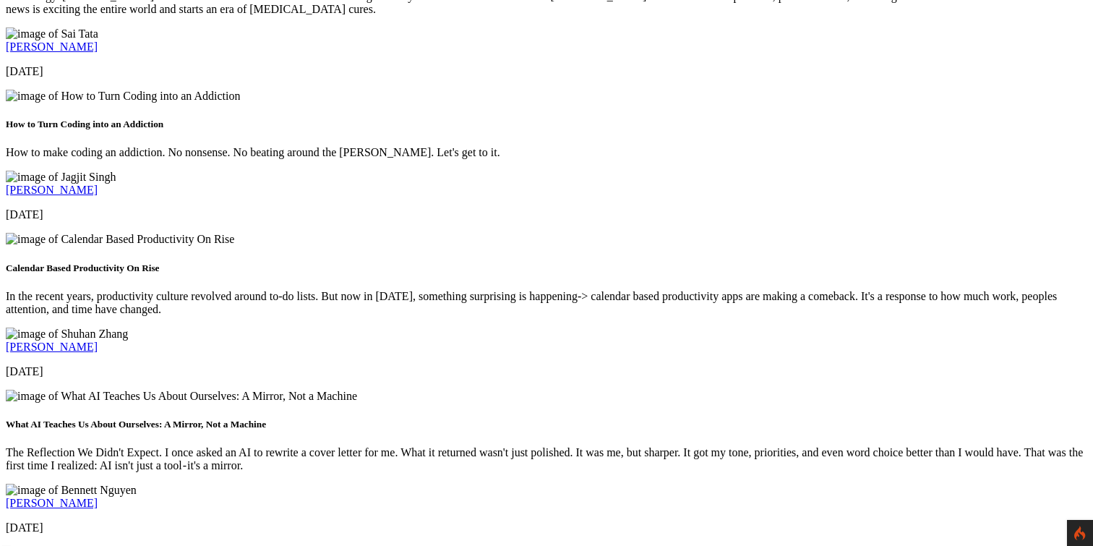
click at [371, 545] on img at bounding box center [186, 552] width 369 height 13
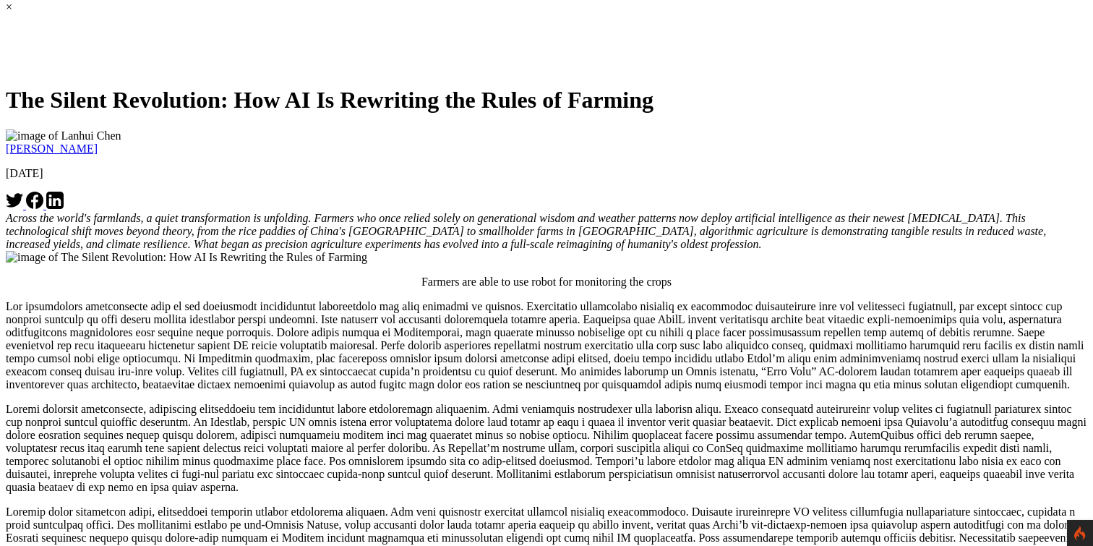
scroll to position [376, 0]
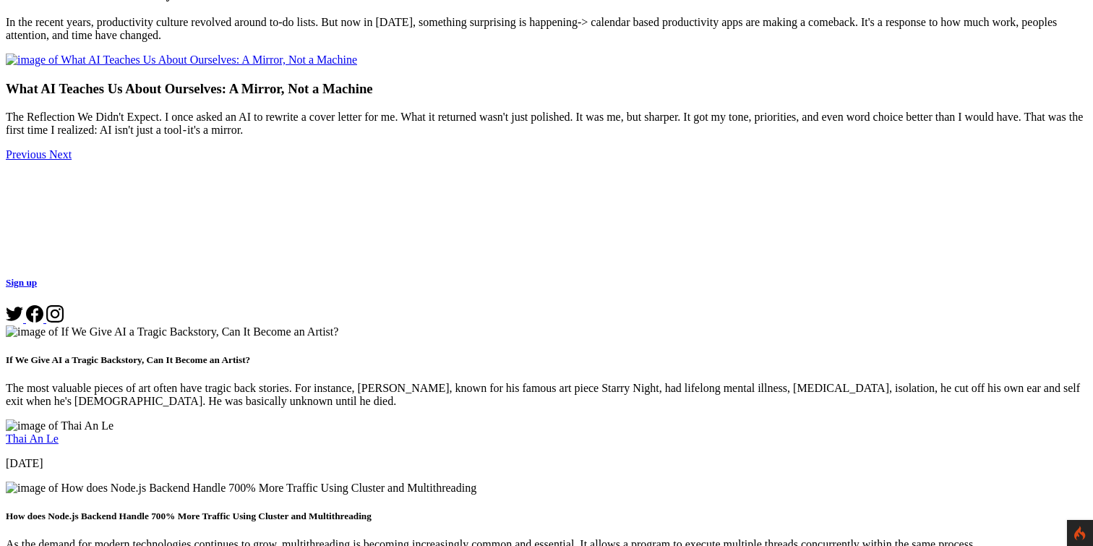
scroll to position [820, 0]
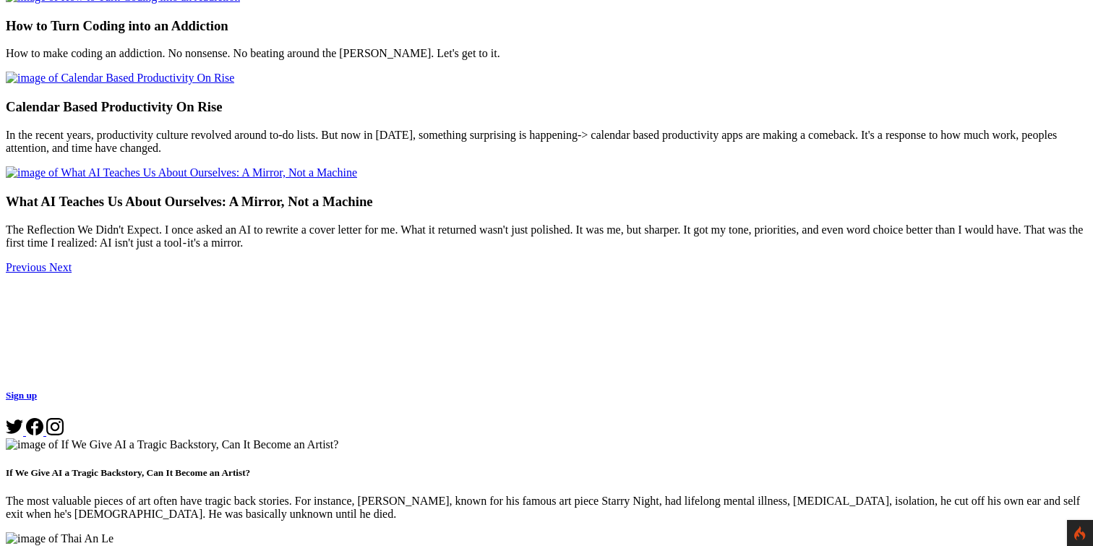
scroll to position [775, 0]
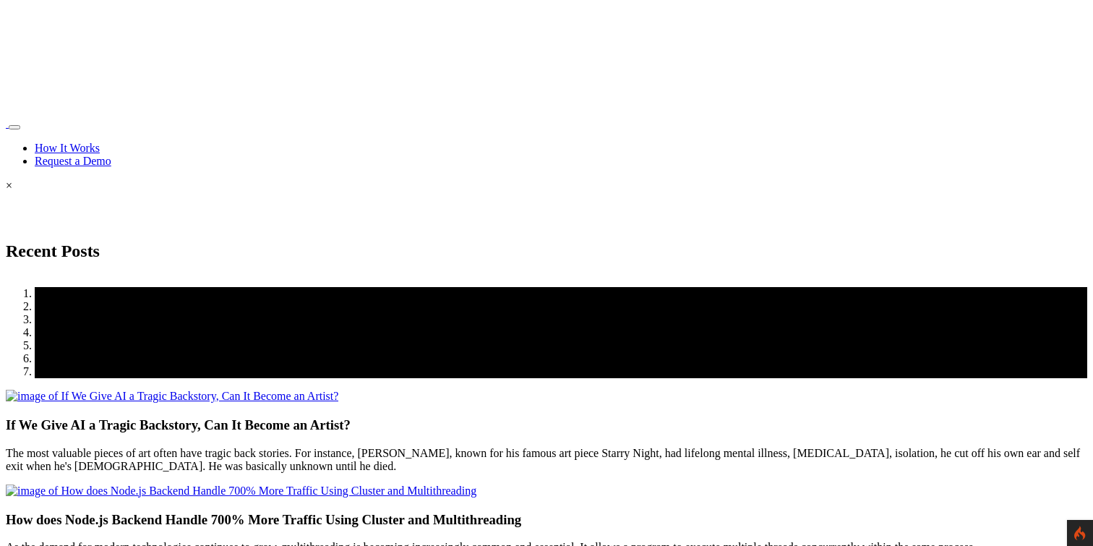
scroll to position [775, 0]
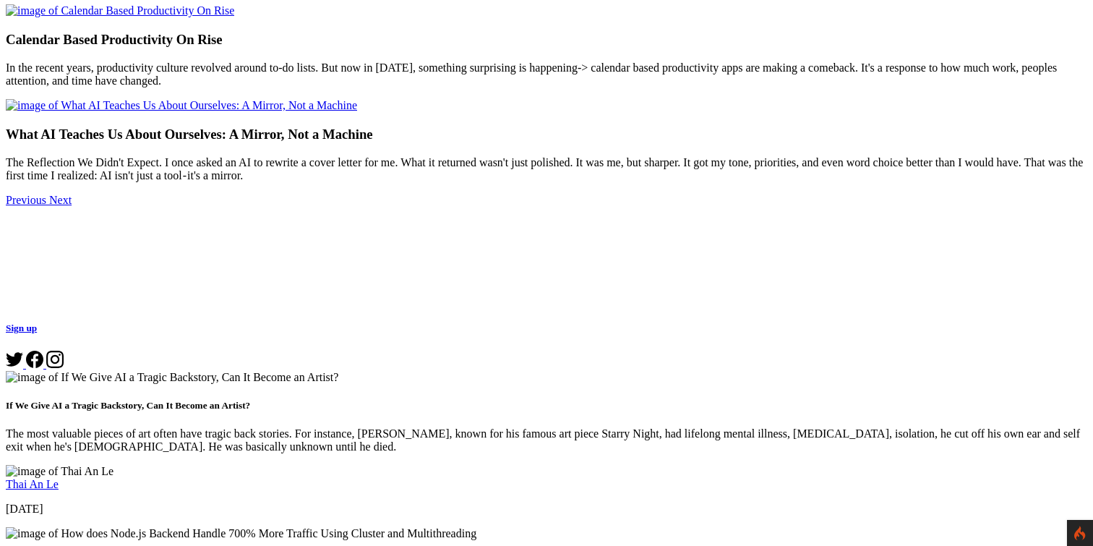
scroll to position [842, 0]
